Goal: Obtain resource: Download file/media

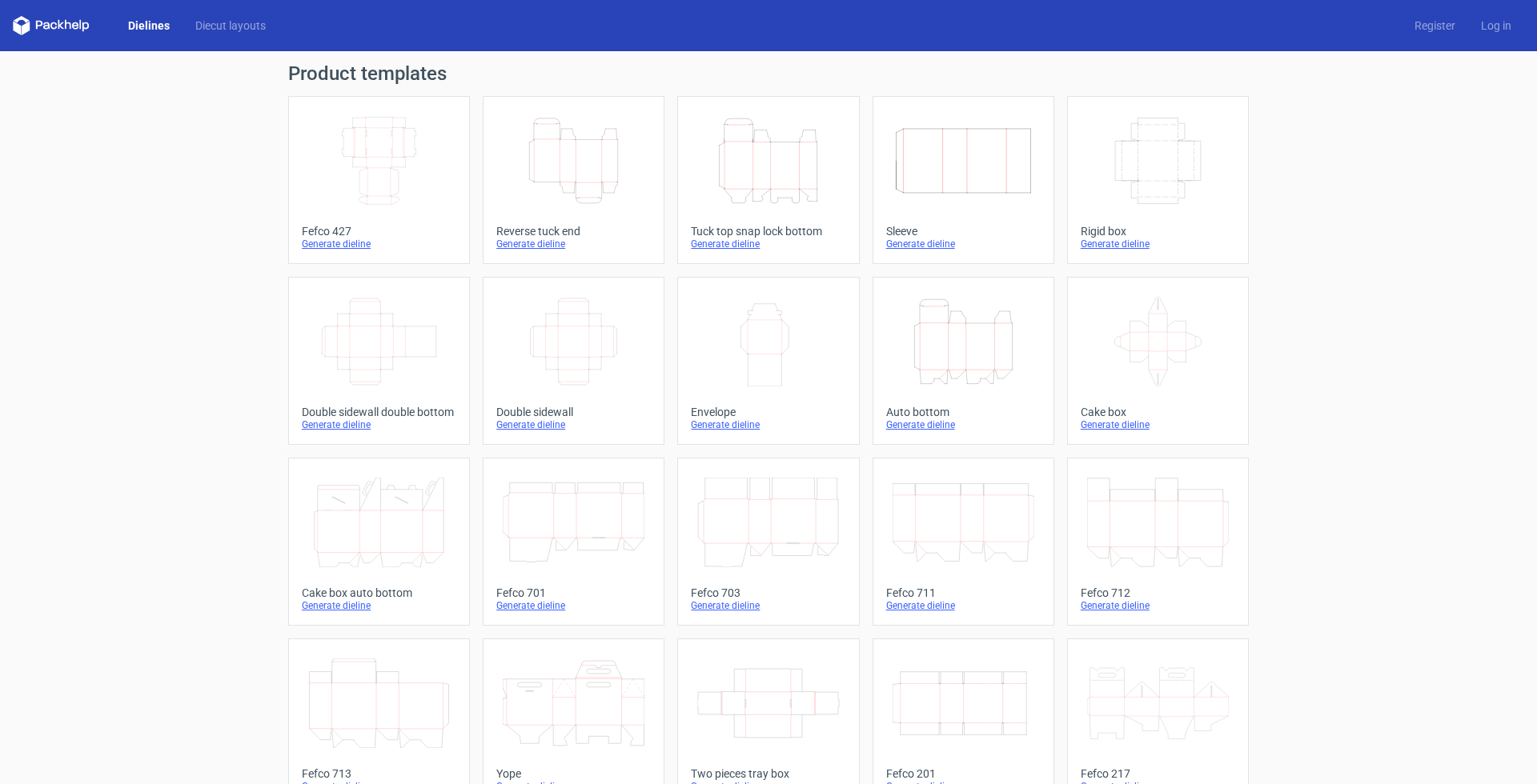
click at [586, 152] on icon "Height Depth Width" at bounding box center [573, 160] width 142 height 90
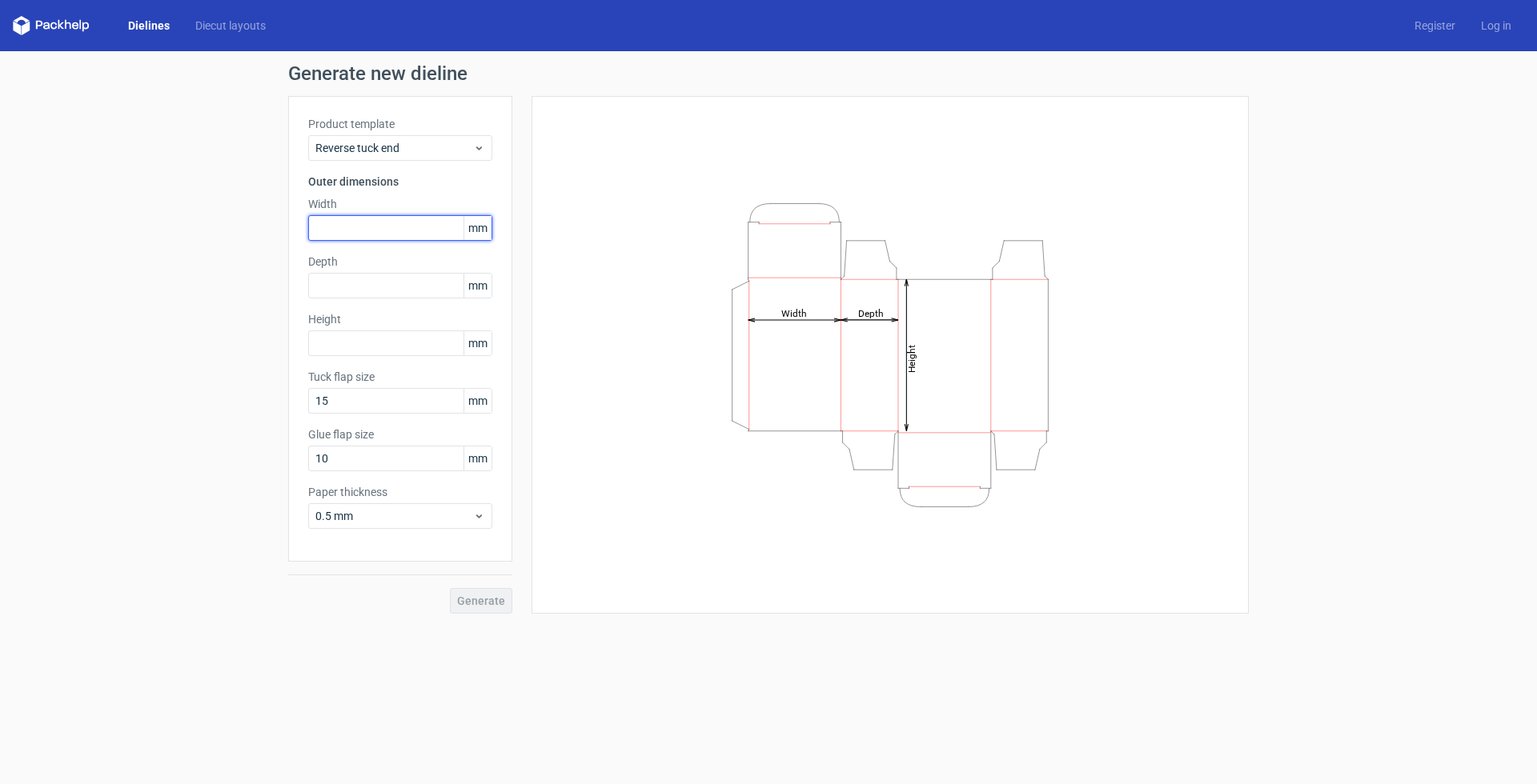
click at [343, 227] on input "text" at bounding box center [400, 227] width 184 height 25
type input "86"
type input "43"
type input "92"
click at [498, 599] on span "Generate" at bounding box center [481, 601] width 48 height 11
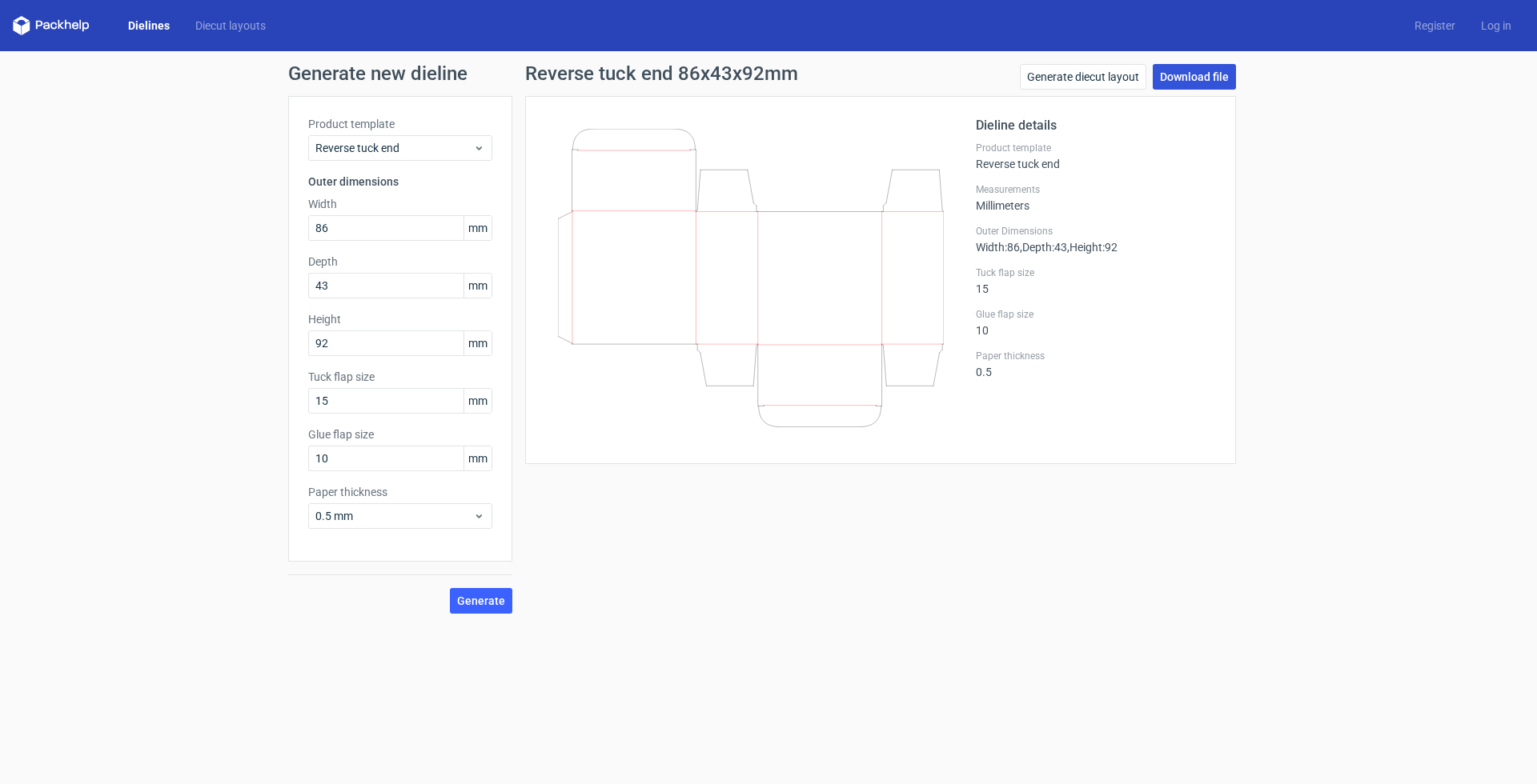
click at [1179, 77] on link "Download file" at bounding box center [1195, 77] width 84 height 25
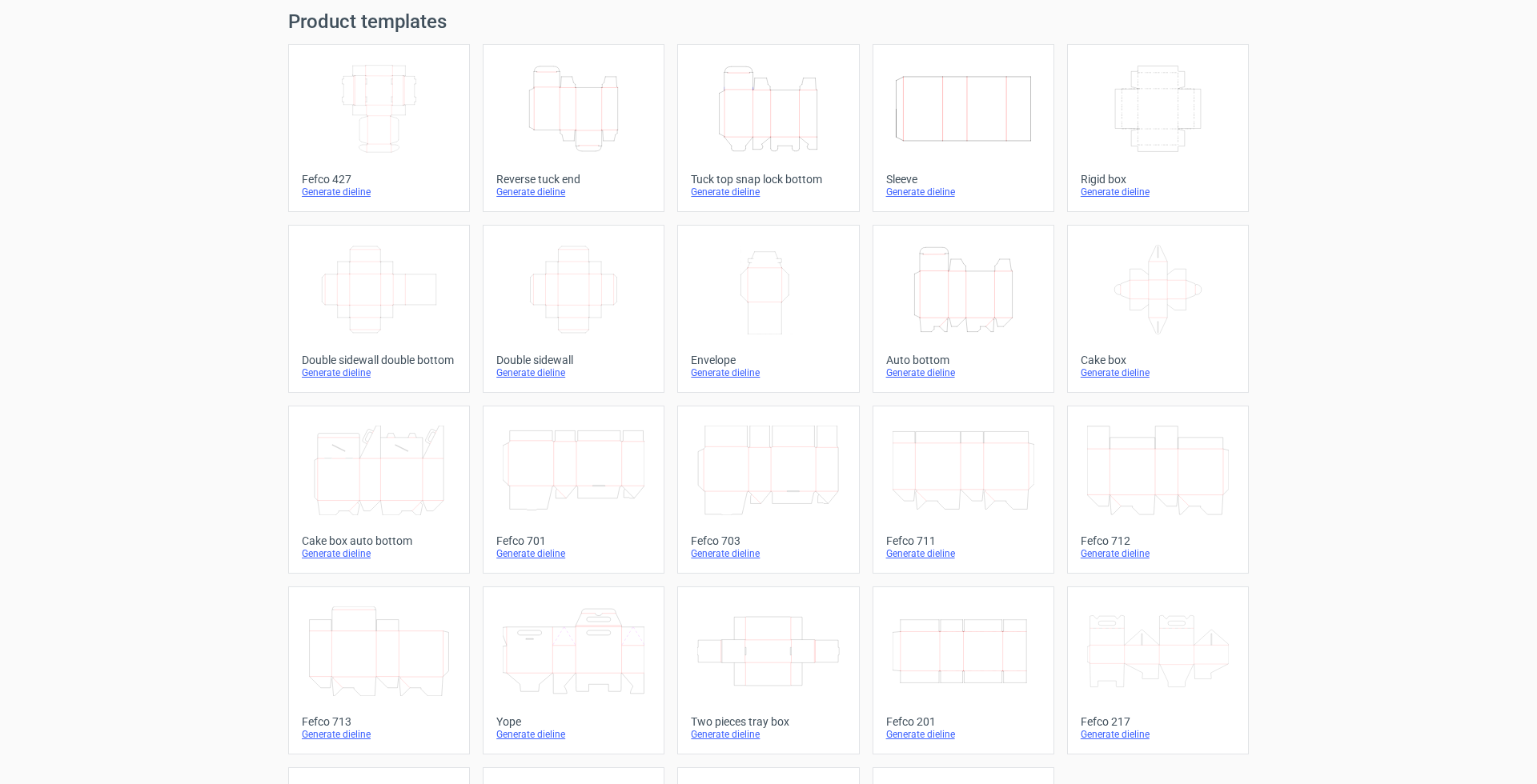
scroll to position [216, 0]
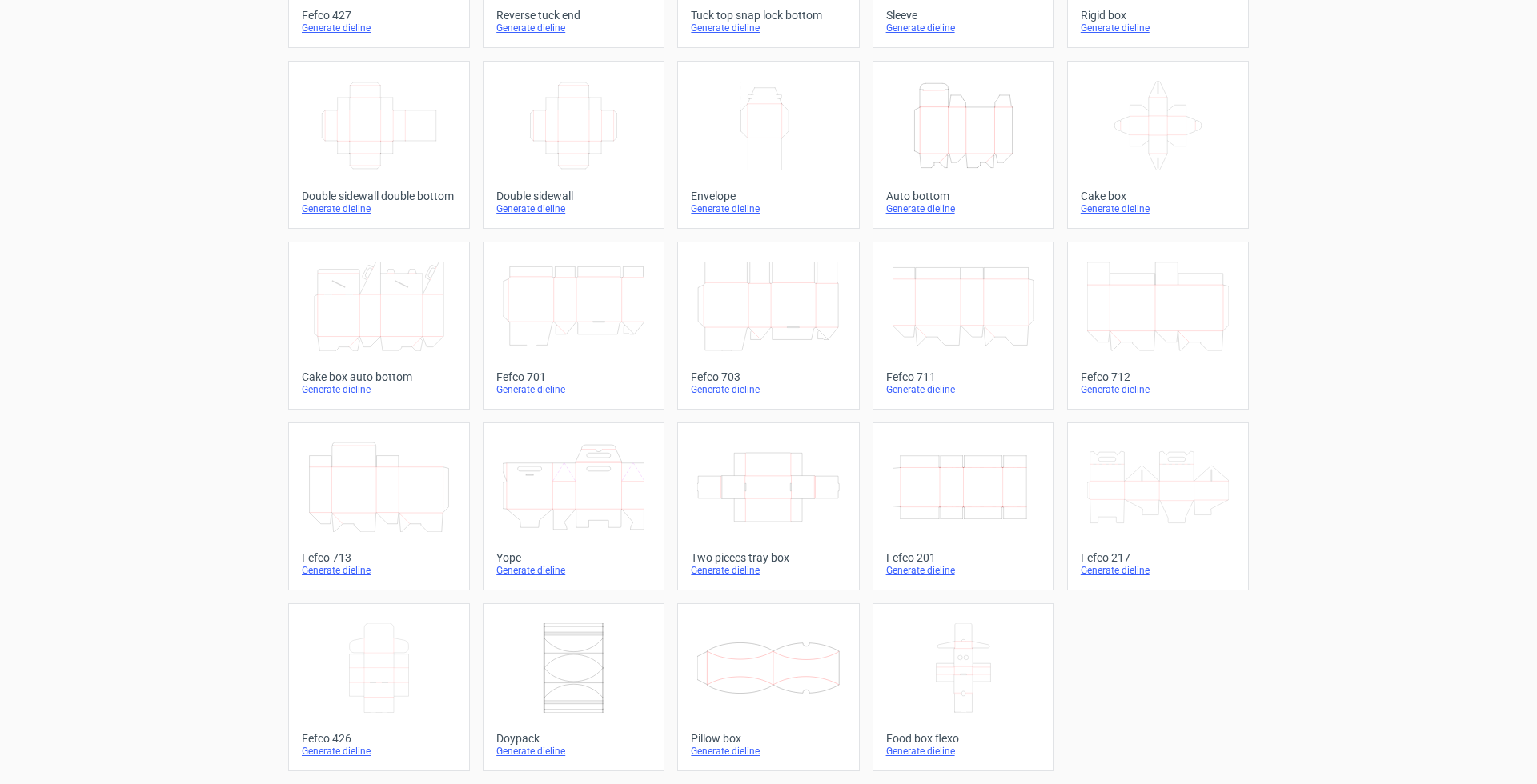
click at [757, 672] on icon at bounding box center [768, 668] width 142 height 90
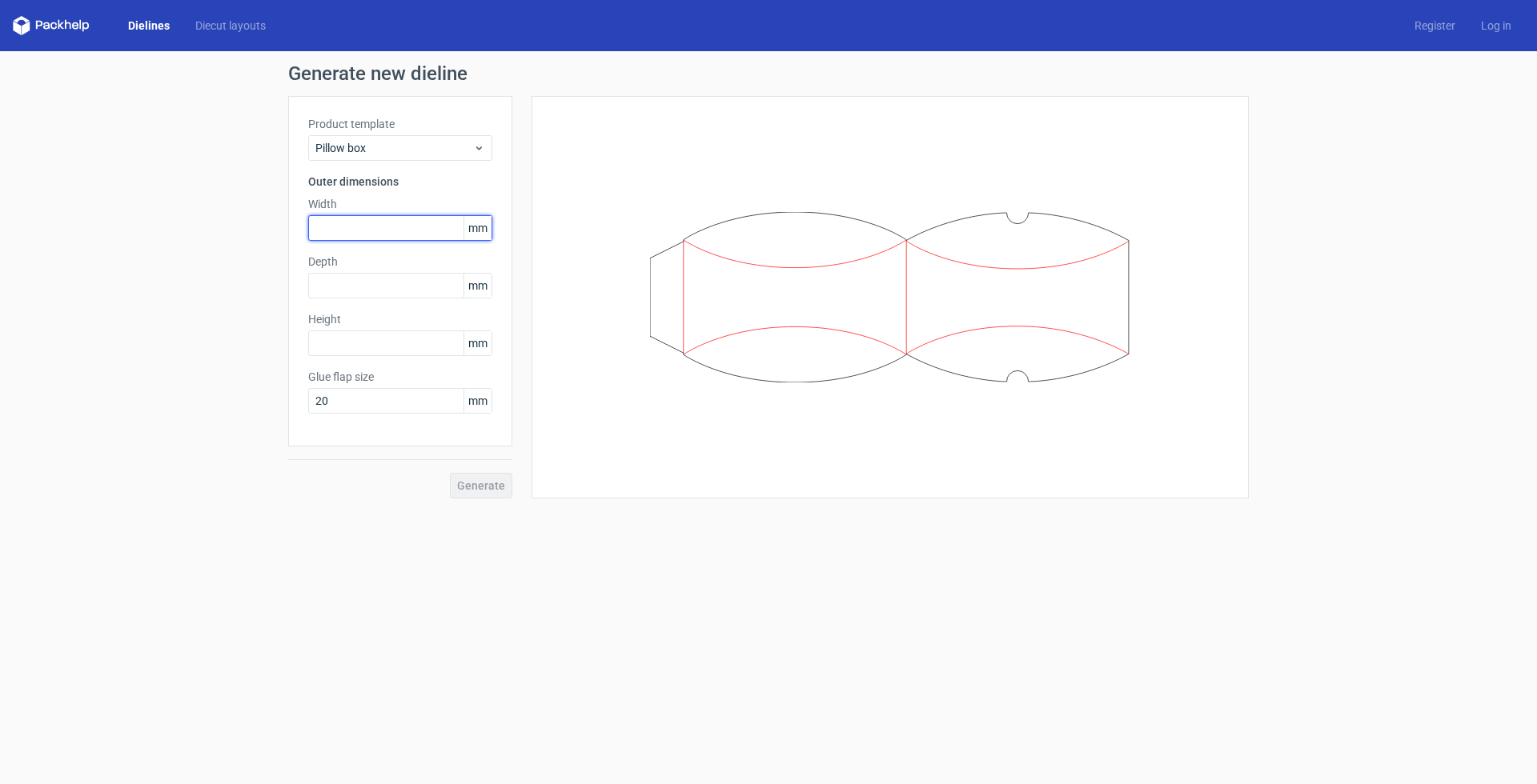
click at [387, 227] on input "text" at bounding box center [400, 227] width 184 height 25
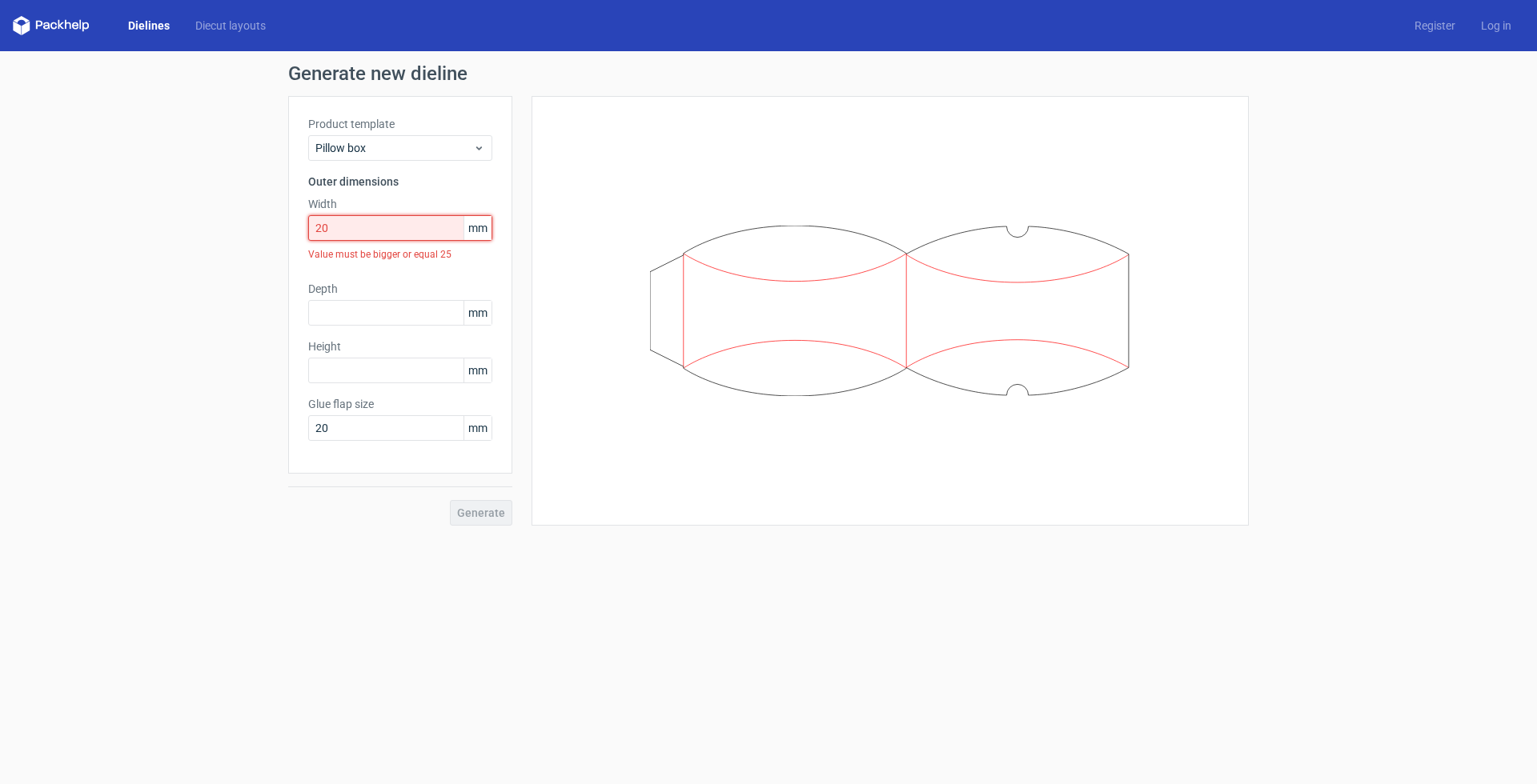
drag, startPoint x: 352, startPoint y: 226, endPoint x: 213, endPoint y: 214, distance: 139.5
click at [228, 216] on div "Generate new dieline Product template Pillow box Outer dimensions Width 20 mm V…" at bounding box center [768, 295] width 1537 height 488
type input "50"
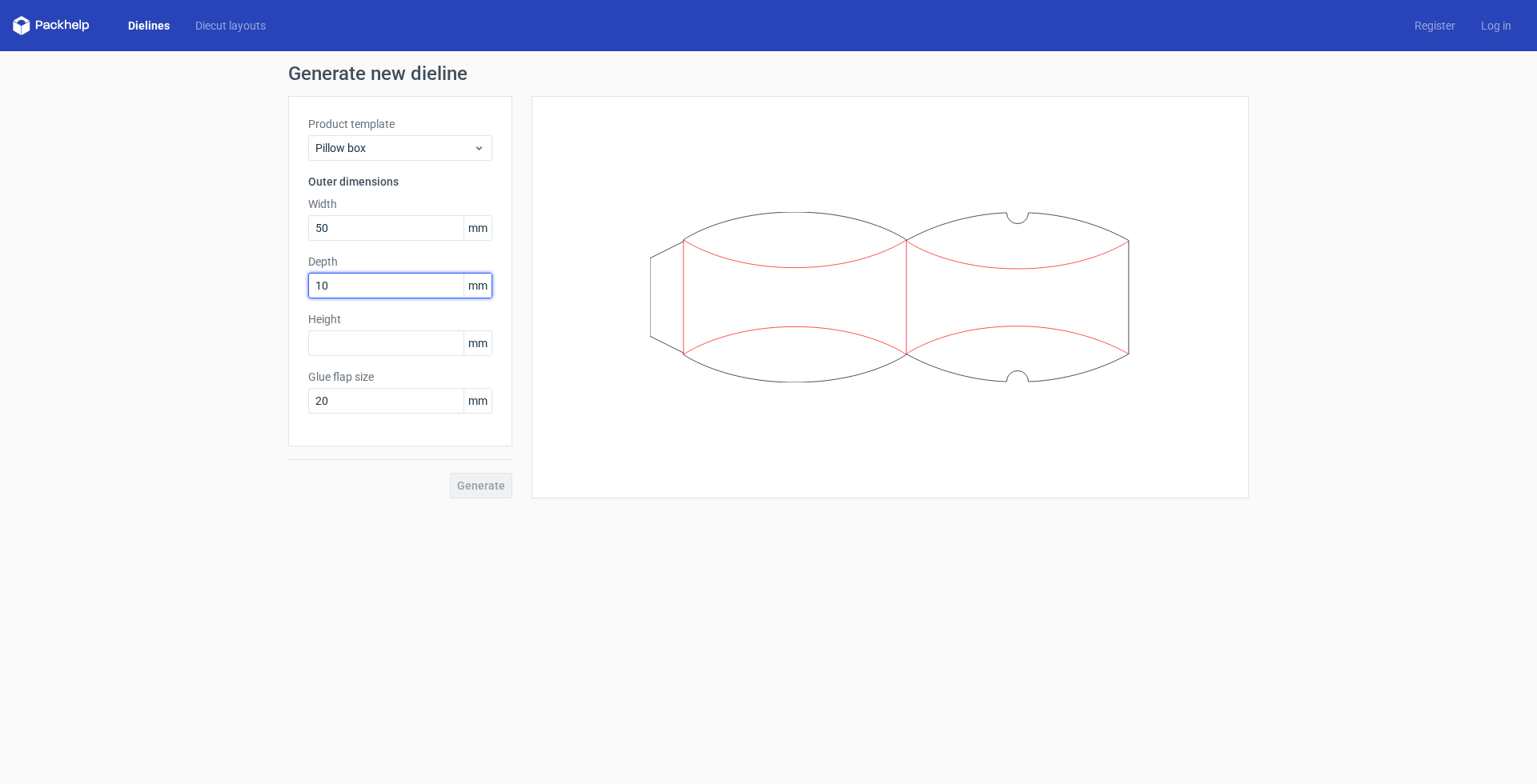
type input "100"
type input "2"
type input "300"
click at [488, 493] on button "Generate" at bounding box center [481, 485] width 63 height 25
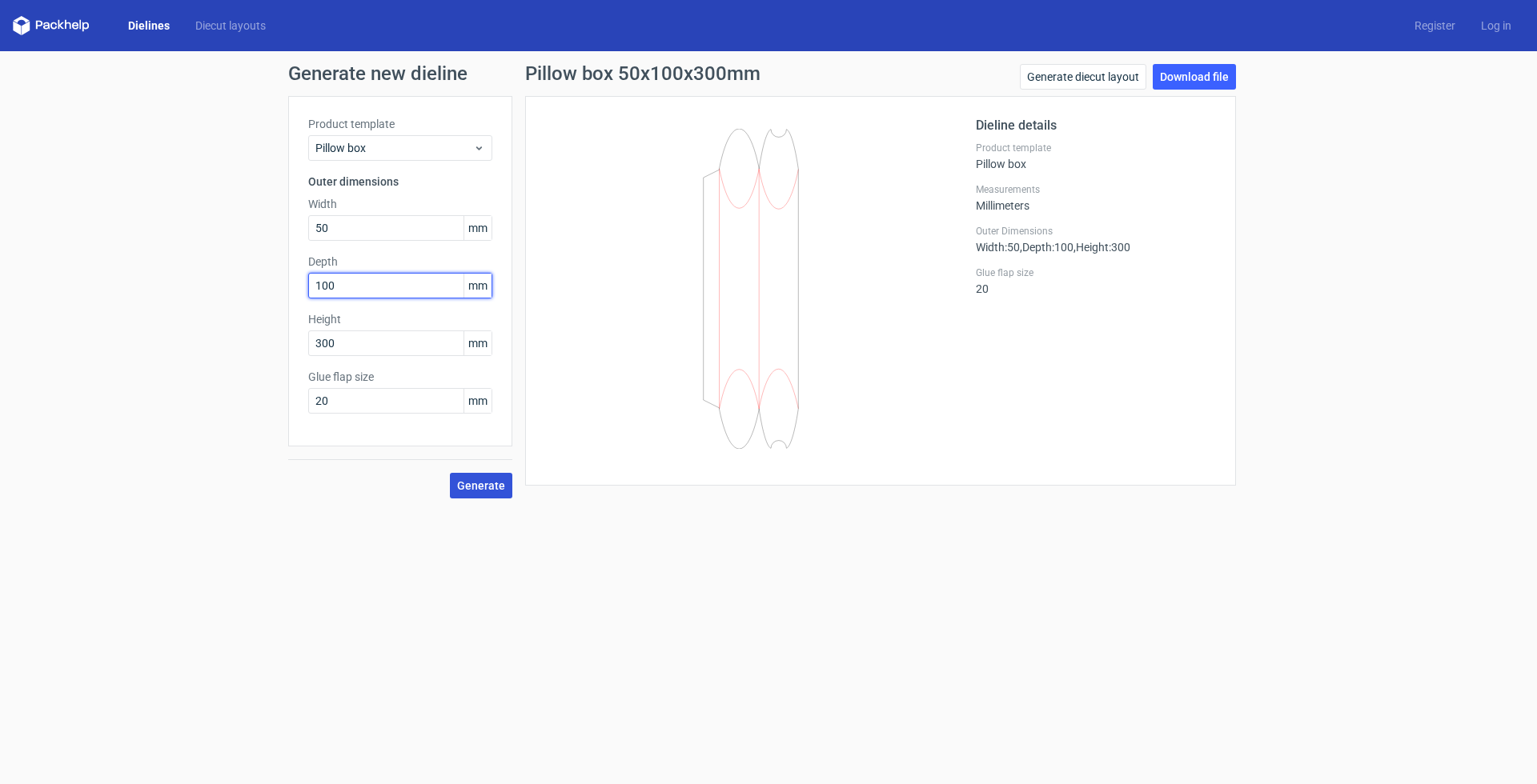
drag, startPoint x: 338, startPoint y: 285, endPoint x: 246, endPoint y: 291, distance: 92.2
click at [256, 290] on div "Generate new dieline Product template Pillow box Outer dimensions Width 50 mm D…" at bounding box center [768, 281] width 1537 height 460
type input "50"
click at [482, 486] on button "Generate" at bounding box center [481, 485] width 63 height 25
drag, startPoint x: 357, startPoint y: 225, endPoint x: 252, endPoint y: 211, distance: 105.9
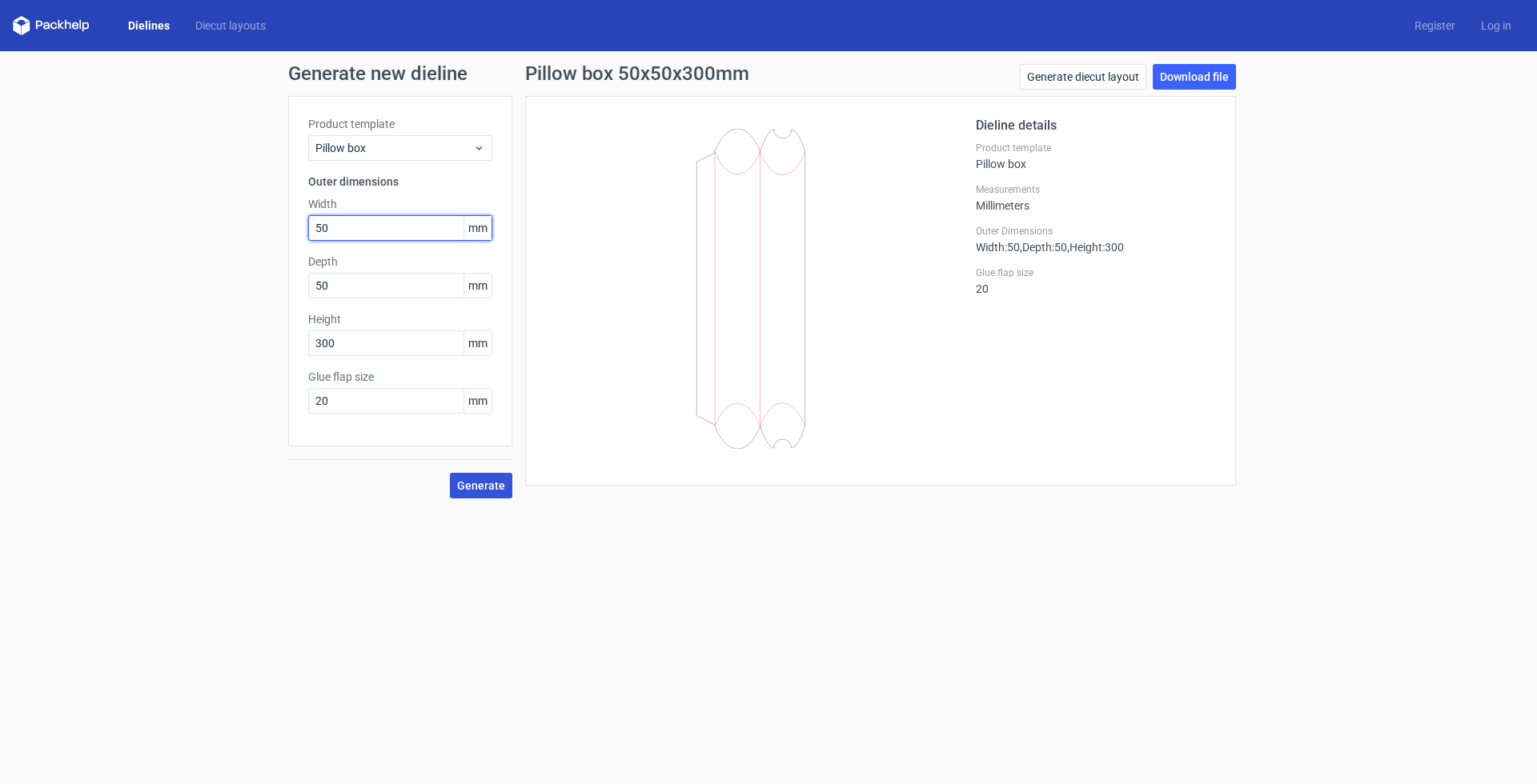
click at [252, 211] on div "Generate new dieline Product template Pillow box Outer dimensions Width 50 mm D…" at bounding box center [768, 281] width 1537 height 460
type input "120"
click at [374, 290] on input "50" at bounding box center [400, 285] width 184 height 25
drag, startPoint x: 247, startPoint y: 273, endPoint x: 212, endPoint y: 271, distance: 35.1
click at [226, 272] on div "Generate new dieline Product template Pillow box Outer dimensions Width 120 mm …" at bounding box center [768, 281] width 1537 height 460
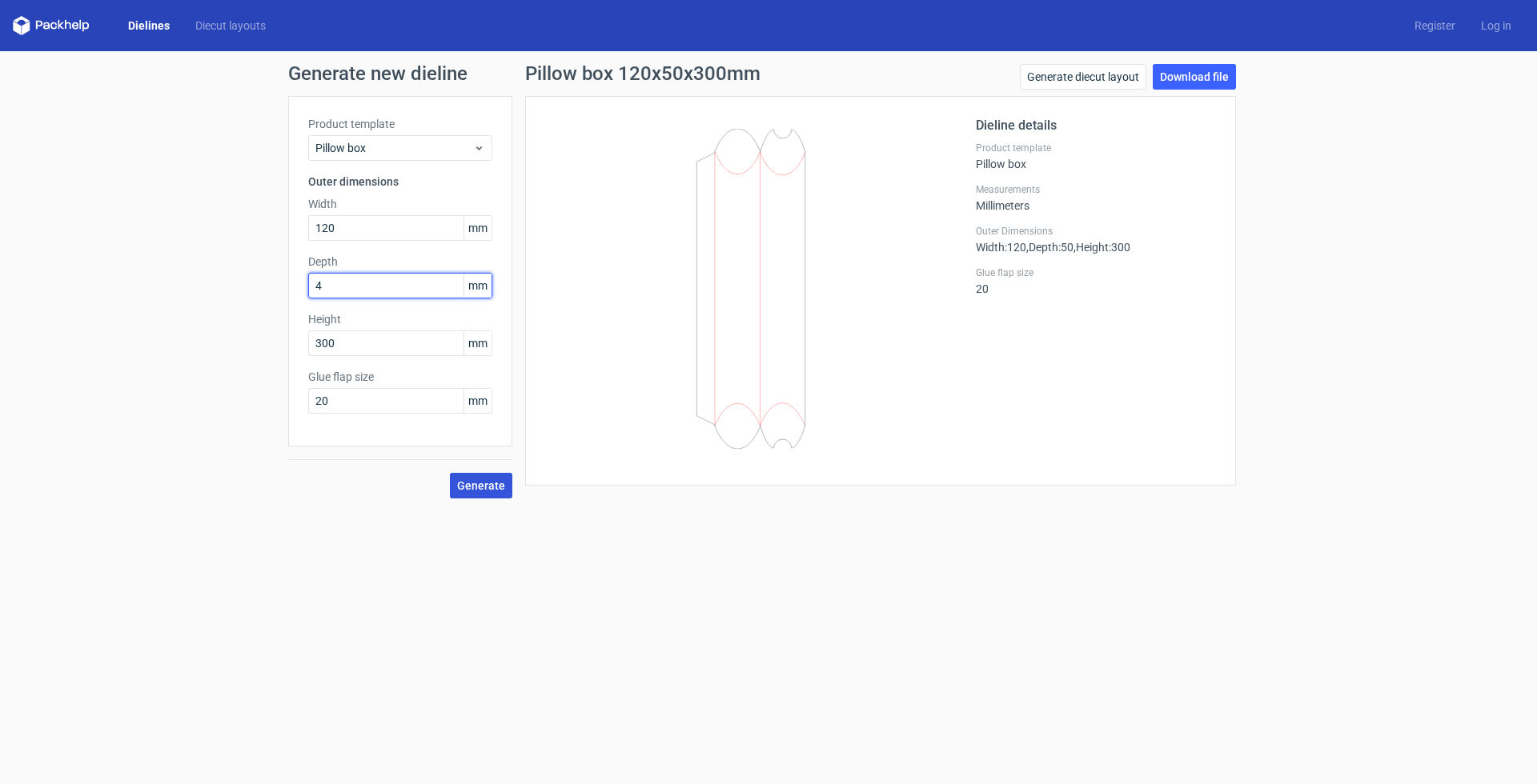
type input "40"
type input "220"
click at [491, 480] on span "Generate" at bounding box center [481, 485] width 48 height 11
click at [1203, 71] on link "Download file" at bounding box center [1195, 77] width 84 height 25
